Goal: Information Seeking & Learning: Learn about a topic

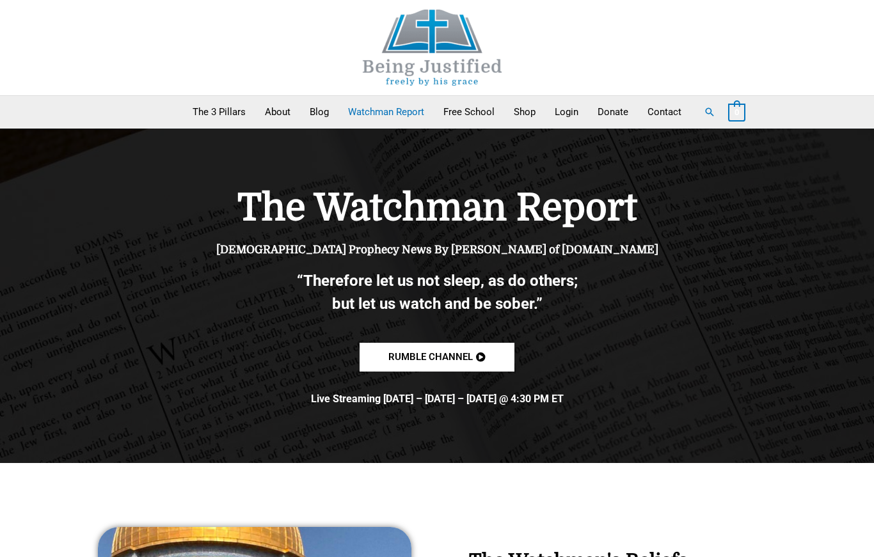
click at [414, 120] on link "Watchman Report" at bounding box center [386, 112] width 95 height 32
click at [502, 212] on h1 "The Watchman Report" at bounding box center [437, 208] width 538 height 45
click at [506, 211] on h1 "The Watchman Report" at bounding box center [437, 208] width 538 height 45
click at [383, 120] on link "Watchman Report" at bounding box center [386, 112] width 95 height 32
click at [387, 124] on link "Watchman Report" at bounding box center [386, 112] width 95 height 32
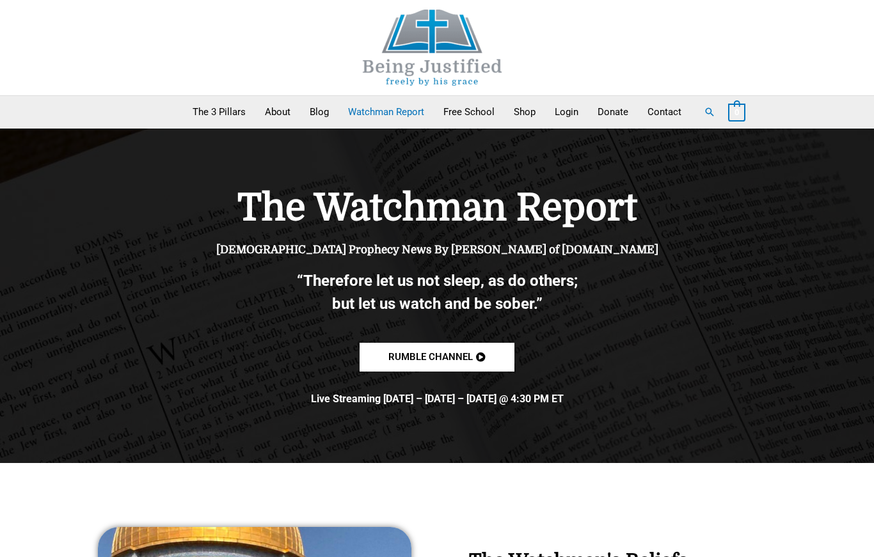
click at [318, 127] on link "Blog" at bounding box center [319, 112] width 38 height 32
click at [318, 114] on link "Blog" at bounding box center [319, 112] width 38 height 32
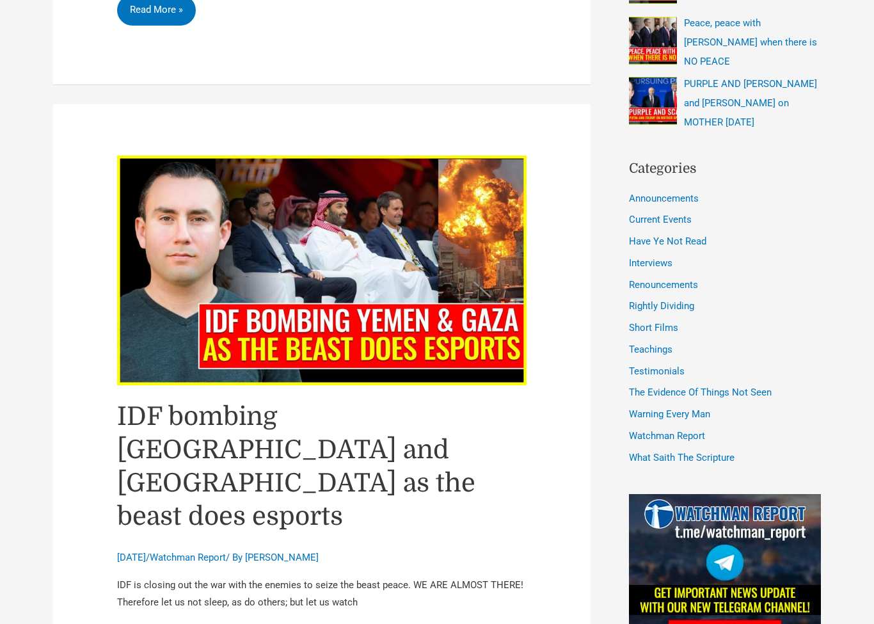
scroll to position [609, 0]
click at [659, 258] on link "Interviews" at bounding box center [651, 264] width 44 height 12
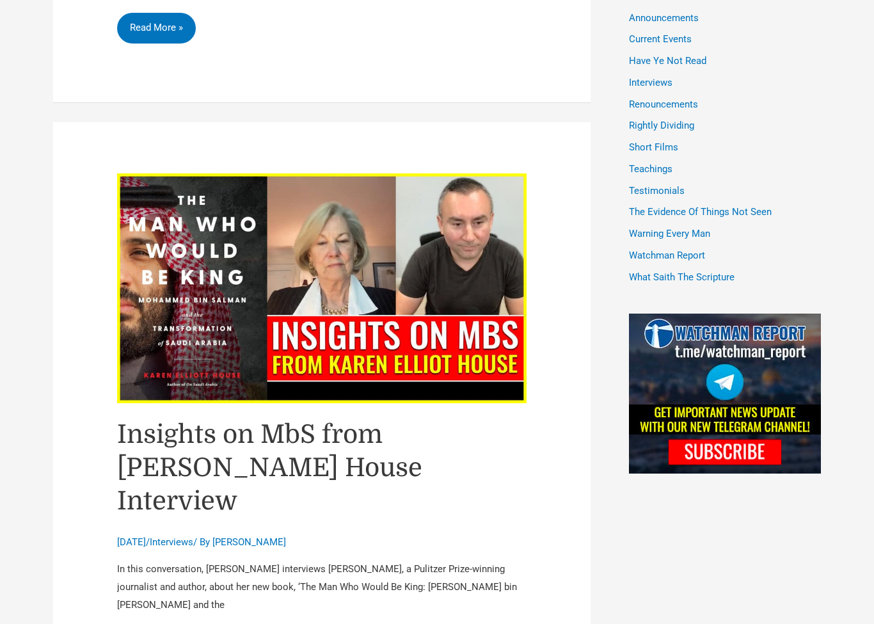
scroll to position [796, 0]
